Goal: Task Accomplishment & Management: Use online tool/utility

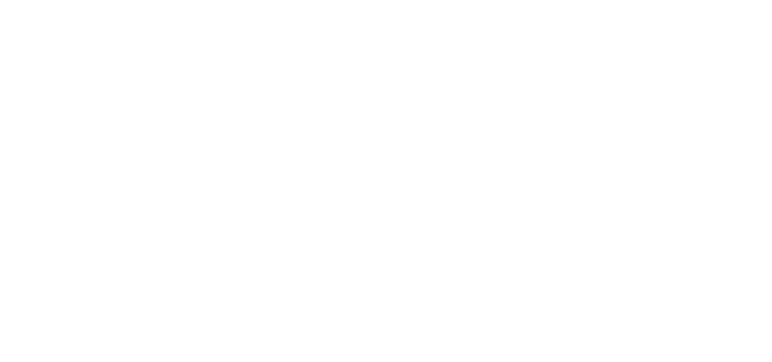
click at [356, 5] on html at bounding box center [386, 2] width 772 height 5
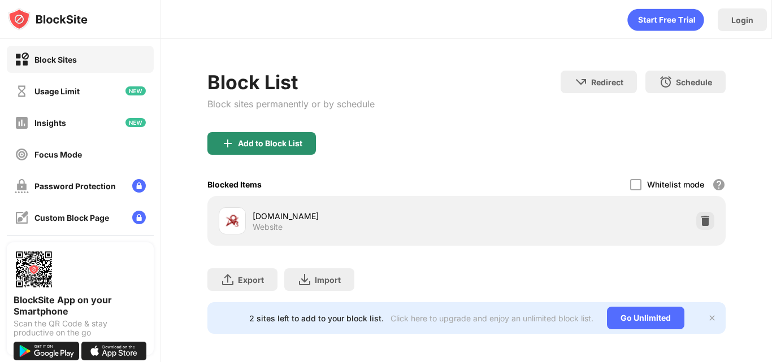
click at [266, 136] on div "Add to Block List" at bounding box center [261, 143] width 108 height 23
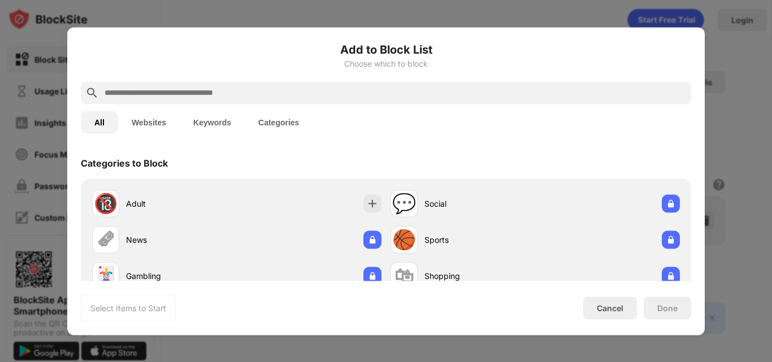
click at [451, 90] on input "text" at bounding box center [394, 93] width 583 height 14
click at [530, 94] on input "text" at bounding box center [394, 93] width 583 height 14
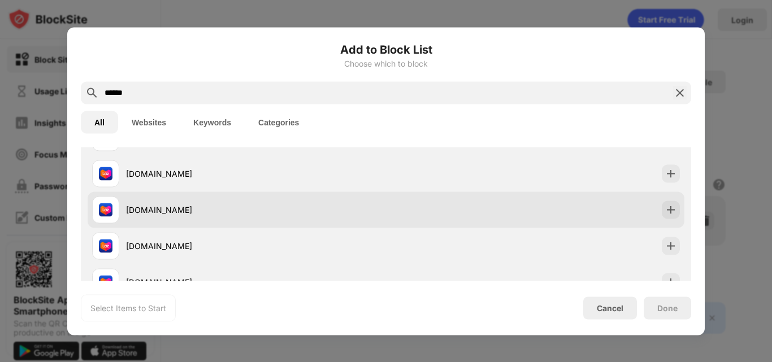
scroll to position [120, 0]
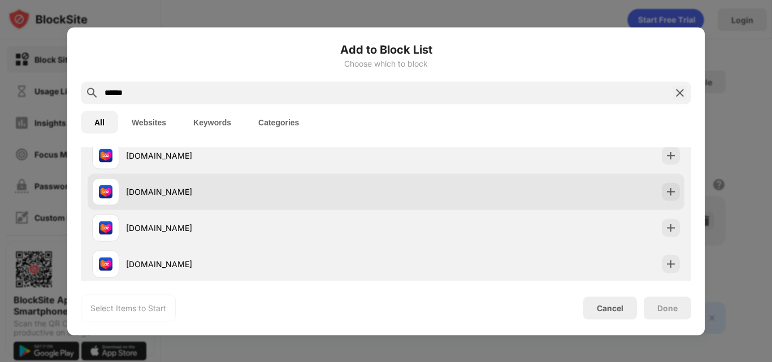
type input "******"
click at [581, 198] on div "[DOMAIN_NAME]" at bounding box center [386, 191] width 596 height 36
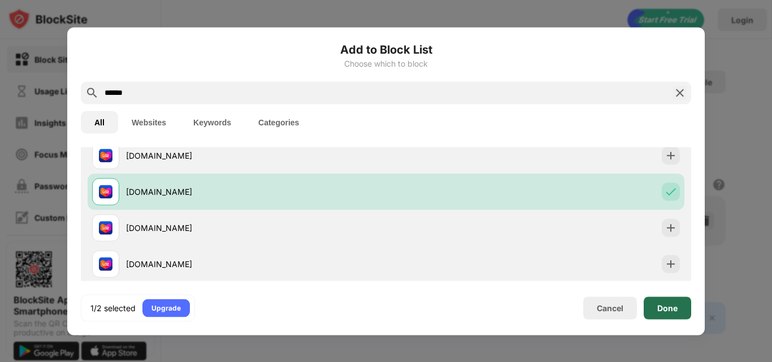
click at [667, 311] on div "Done" at bounding box center [667, 307] width 20 height 9
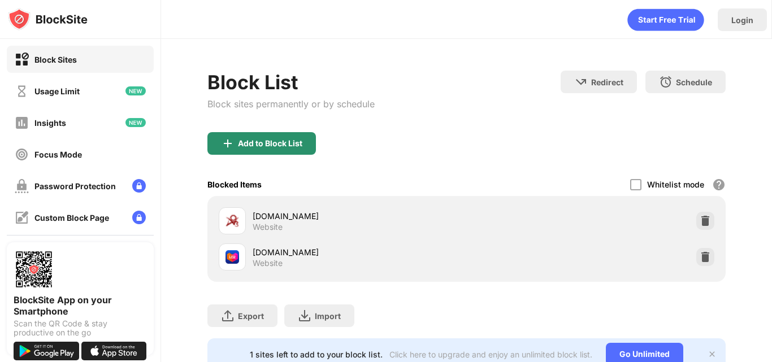
click at [284, 139] on div "Add to Block List" at bounding box center [270, 143] width 64 height 9
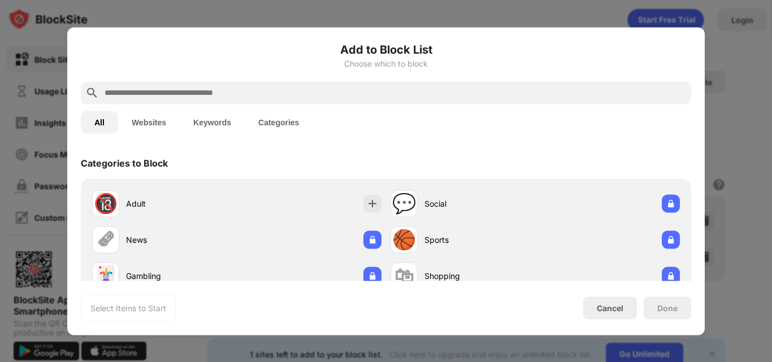
click at [294, 86] on input "text" at bounding box center [394, 93] width 583 height 14
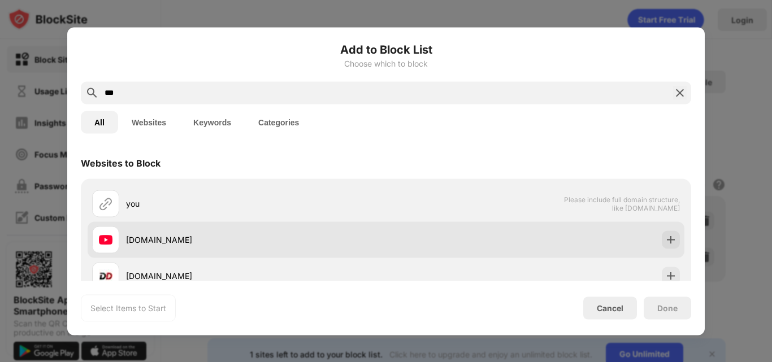
type input "***"
click at [180, 243] on div "[DOMAIN_NAME]" at bounding box center [256, 240] width 260 height 12
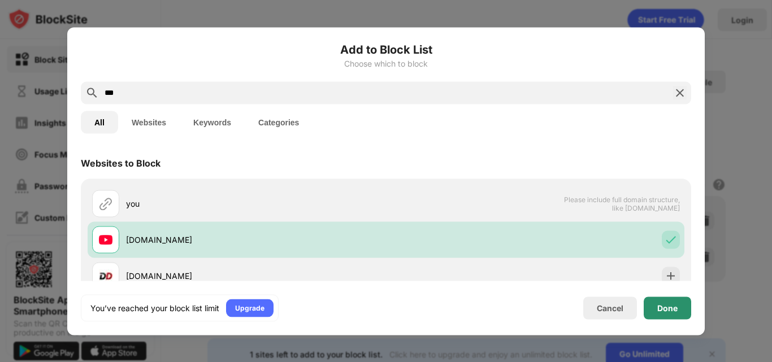
click at [660, 310] on div "Done" at bounding box center [667, 307] width 20 height 9
